Goal: Task Accomplishment & Management: Use online tool/utility

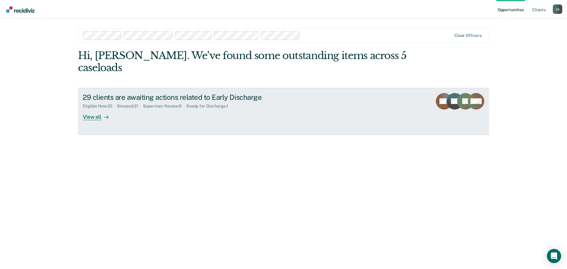
click at [98, 109] on div "View all" at bounding box center [99, 115] width 33 height 12
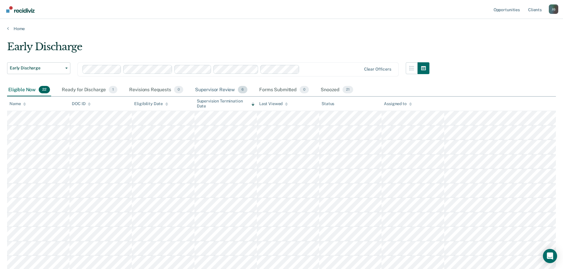
click at [220, 92] on div "Supervisor Review 6" at bounding box center [221, 90] width 55 height 13
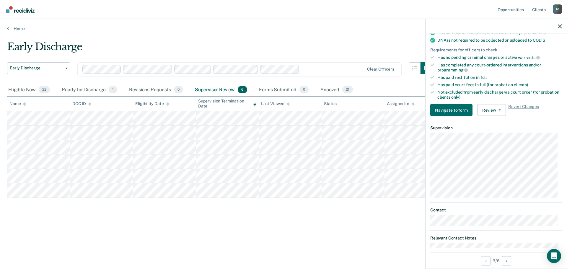
scroll to position [140, 0]
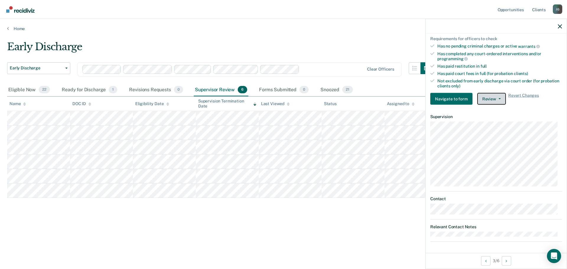
click at [496, 97] on button "Review" at bounding box center [492, 99] width 29 height 12
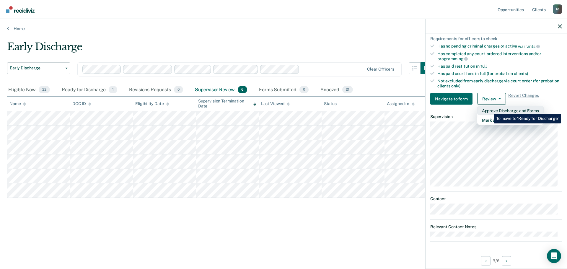
click at [490, 109] on button "Approve Discharge and Forms" at bounding box center [511, 110] width 66 height 9
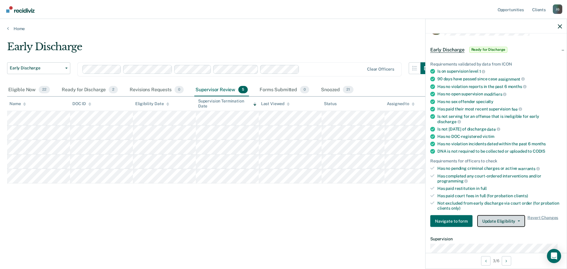
scroll to position [0, 0]
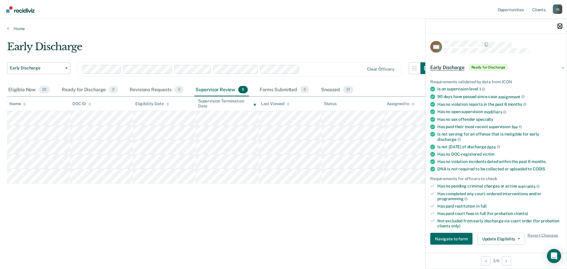
click at [561, 25] on icon "button" at bounding box center [560, 26] width 4 height 4
click at [501, 241] on button "Review" at bounding box center [492, 239] width 29 height 12
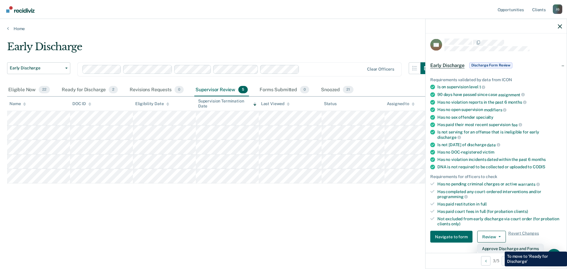
click at [501, 247] on button "Approve Discharge and Forms" at bounding box center [511, 248] width 66 height 9
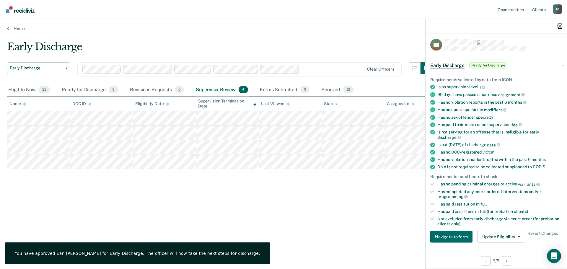
click at [561, 25] on icon "button" at bounding box center [560, 26] width 4 height 4
